Goal: Find specific page/section

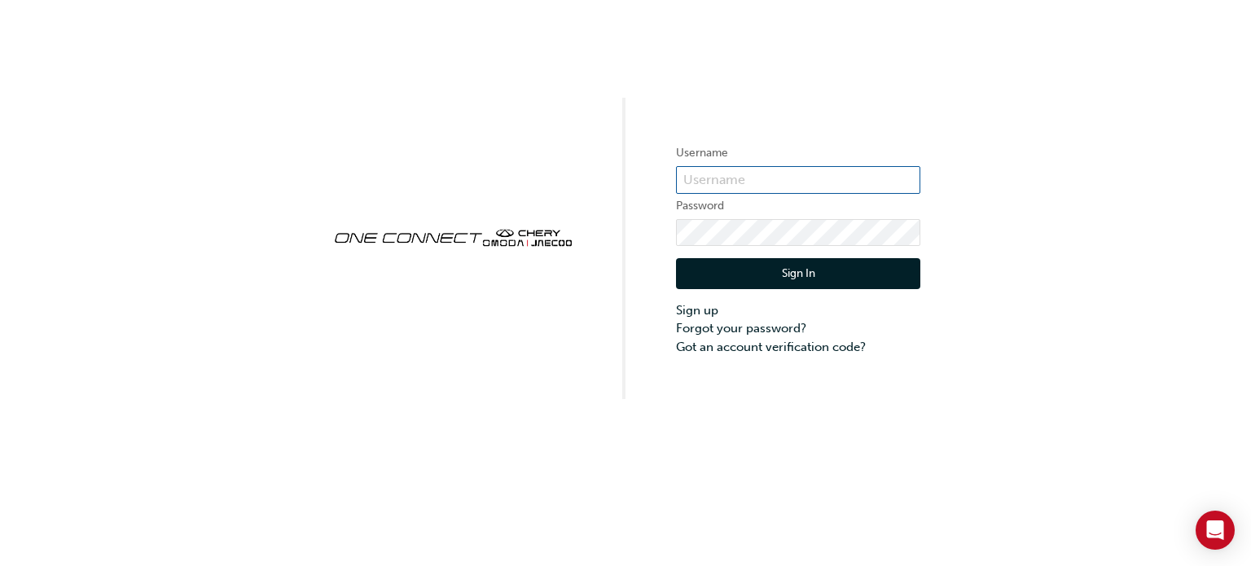
type input "CHAU0825"
click at [745, 261] on button "Sign In" at bounding box center [798, 273] width 244 height 31
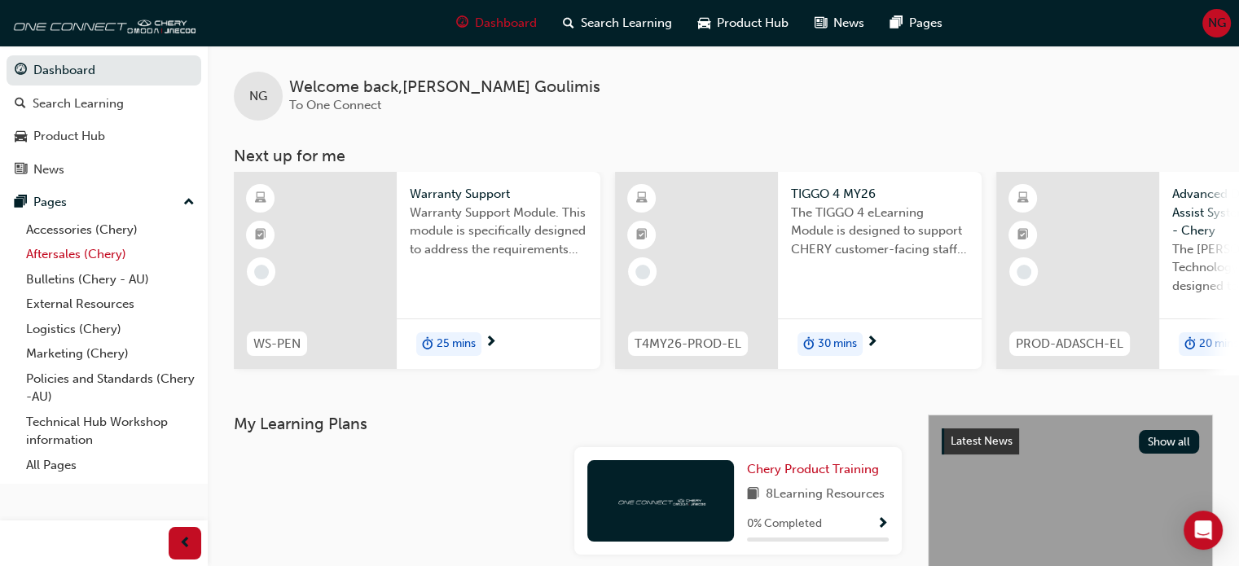
click at [75, 257] on link "Aftersales (Chery)" at bounding box center [111, 254] width 182 height 25
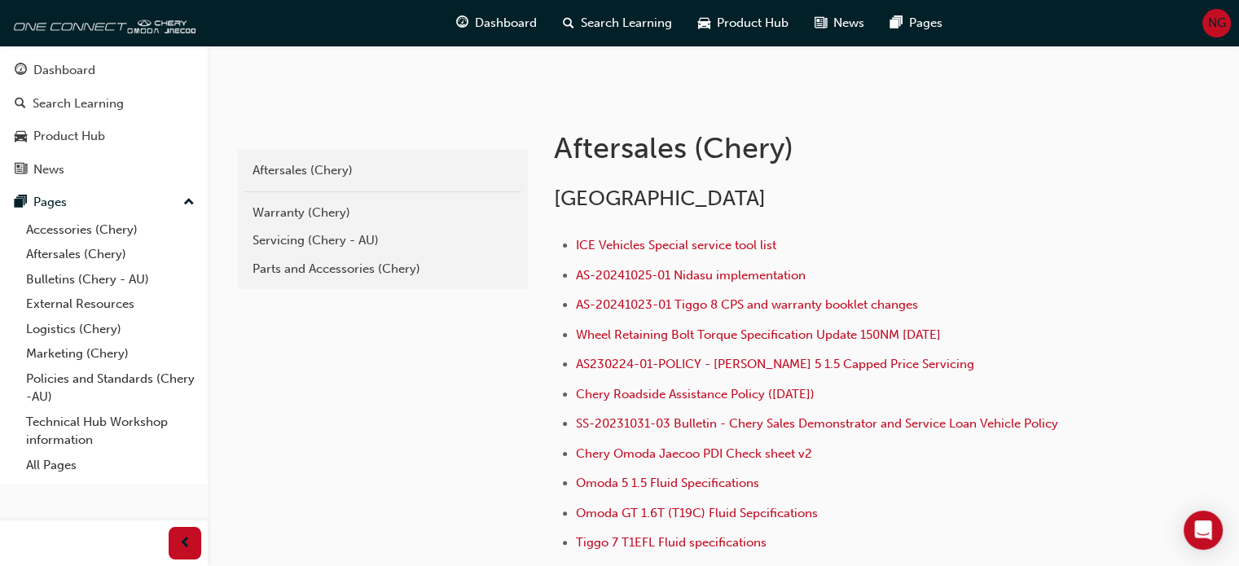
scroll to position [173, 0]
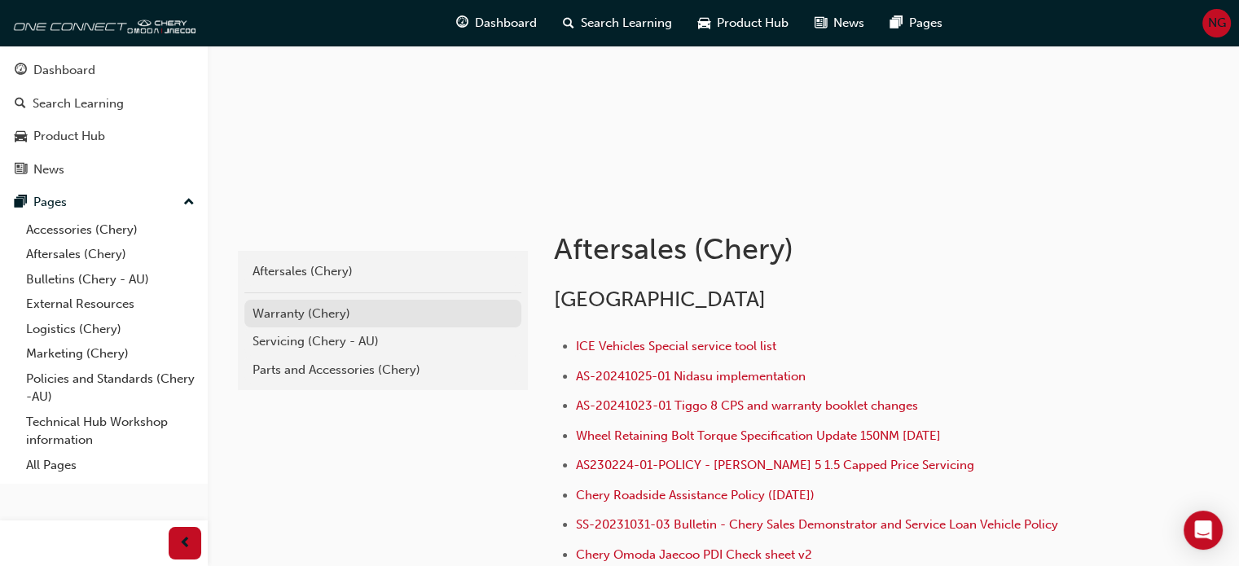
click at [329, 310] on div "Warranty (Chery)" at bounding box center [383, 314] width 261 height 19
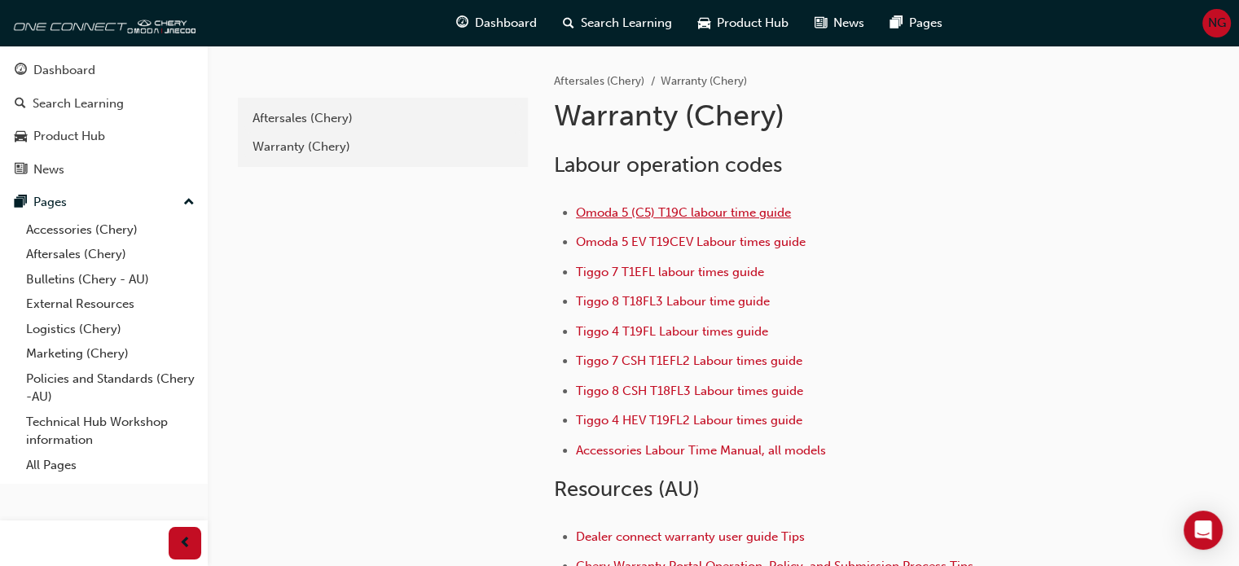
click at [644, 213] on span "Omoda 5 (C5) T19C labour time guide" at bounding box center [683, 212] width 215 height 15
